Goal: Task Accomplishment & Management: Use online tool/utility

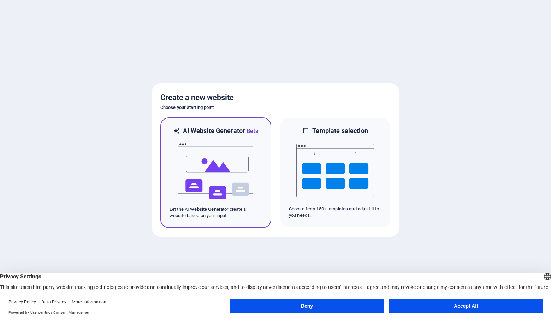
click at [242, 156] on img at bounding box center [216, 170] width 78 height 71
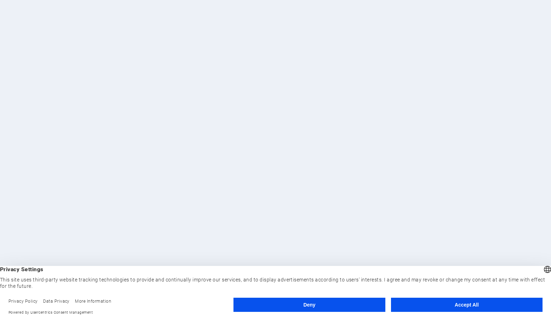
click at [476, 303] on button "Accept All" at bounding box center [467, 304] width 152 height 14
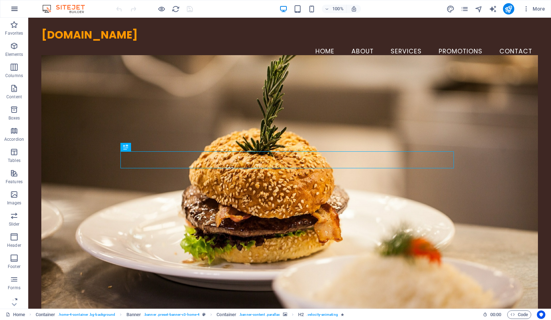
click at [18, 8] on icon "button" at bounding box center [14, 9] width 8 height 8
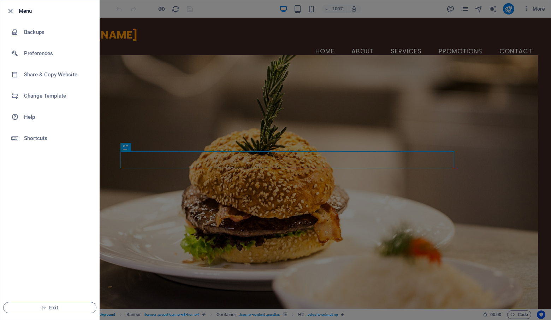
click at [284, 34] on div at bounding box center [275, 160] width 551 height 320
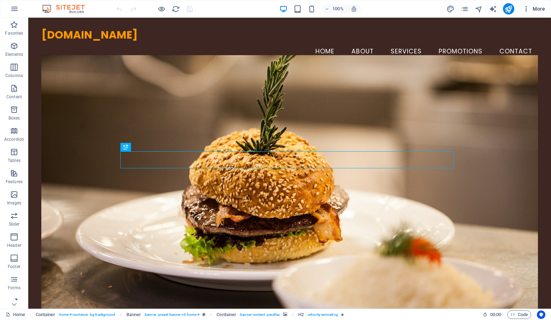
click at [536, 10] on span "More" at bounding box center [534, 8] width 22 height 7
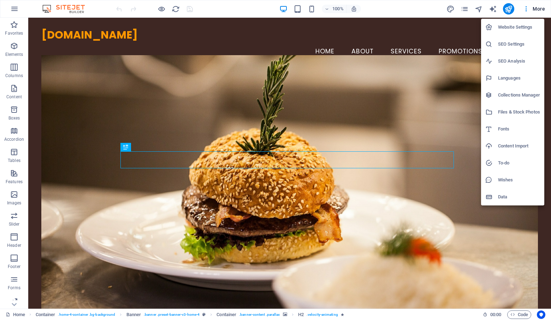
click at [502, 27] on h6 "Website Settings" at bounding box center [519, 27] width 42 height 8
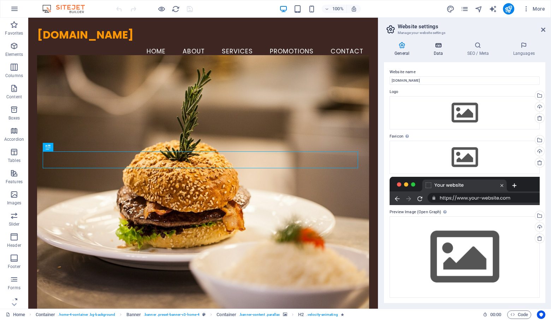
click at [442, 45] on icon at bounding box center [438, 45] width 31 height 7
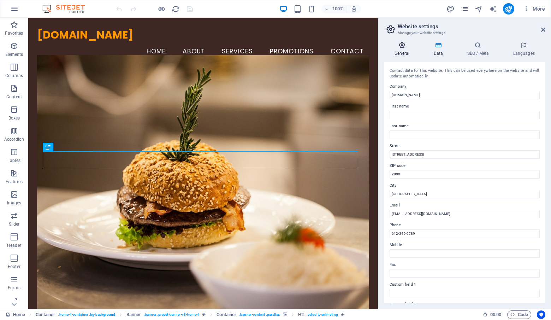
click at [416, 48] on icon at bounding box center [402, 45] width 36 height 7
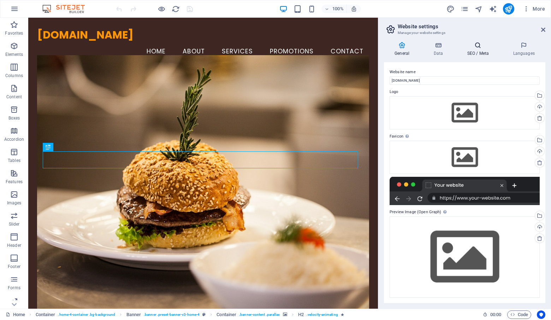
click at [481, 43] on icon at bounding box center [477, 45] width 43 height 7
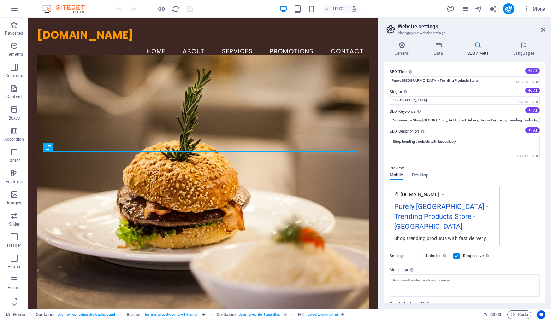
click at [532, 70] on button "AI" at bounding box center [532, 71] width 14 height 6
type input "Shop Trendy Essentials at PurelySA"
click at [530, 92] on icon at bounding box center [530, 90] width 4 height 4
type input "Shop Smart: Trendy Essentials Delivered Fast!"
click at [530, 109] on icon at bounding box center [530, 110] width 4 height 4
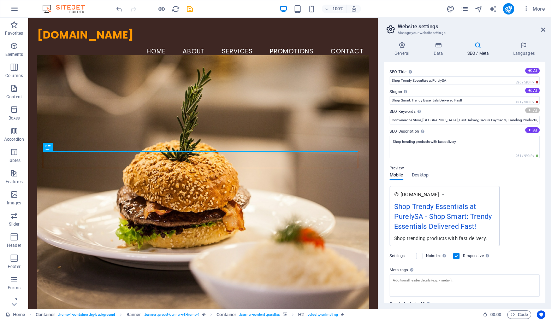
type input "convenience store Johannesburg, grocery supplies South Africa, online shopping …"
click at [528, 132] on icon at bounding box center [530, 130] width 4 height 4
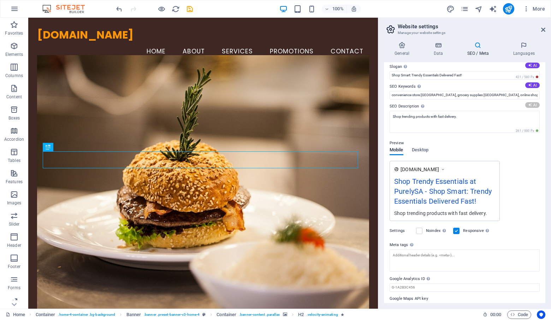
scroll to position [39, 0]
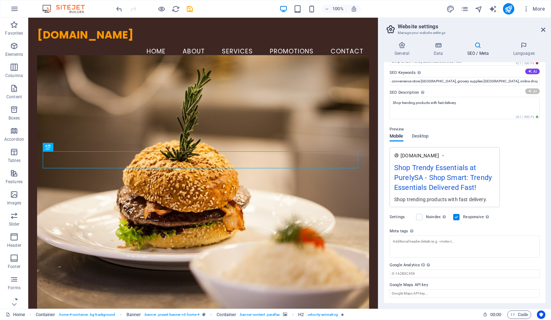
type textarea "Discover trendy TikTok essentials at PurelySA! Enjoy fast delivery, secure paym…"
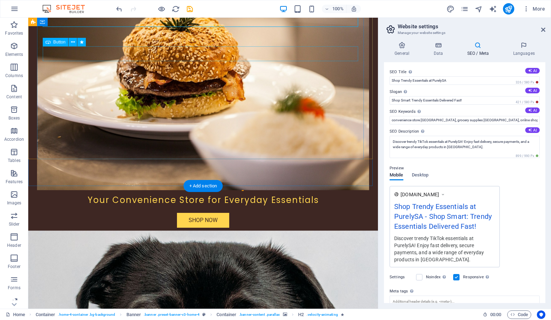
scroll to position [212, 0]
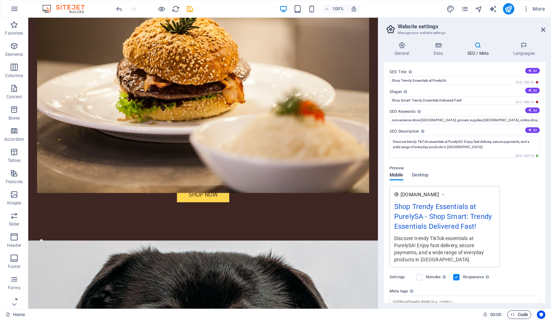
click at [525, 312] on span "Code" at bounding box center [519, 314] width 18 height 8
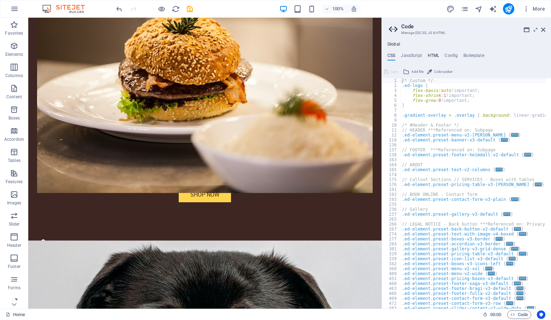
click at [431, 55] on h4 "HTML" at bounding box center [434, 57] width 12 height 8
type textarea "<a href="#main-content" class="wv-link-content button">Skip to main content</a>"
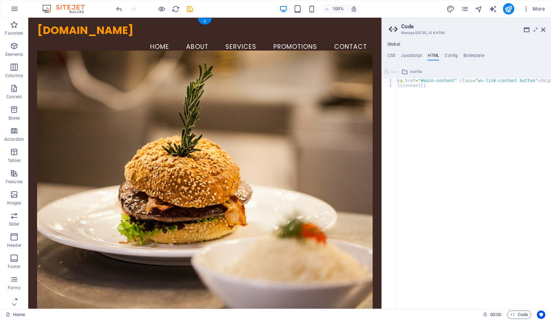
scroll to position [0, 0]
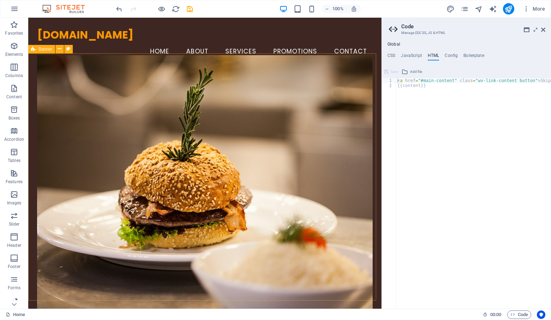
click at [66, 9] on img at bounding box center [67, 9] width 53 height 8
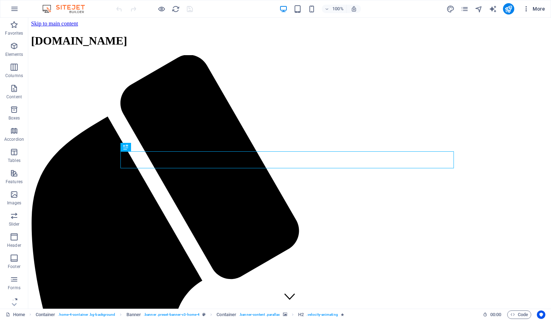
click at [527, 13] on button "More" at bounding box center [534, 8] width 28 height 11
